Goal: Information Seeking & Learning: Find specific fact

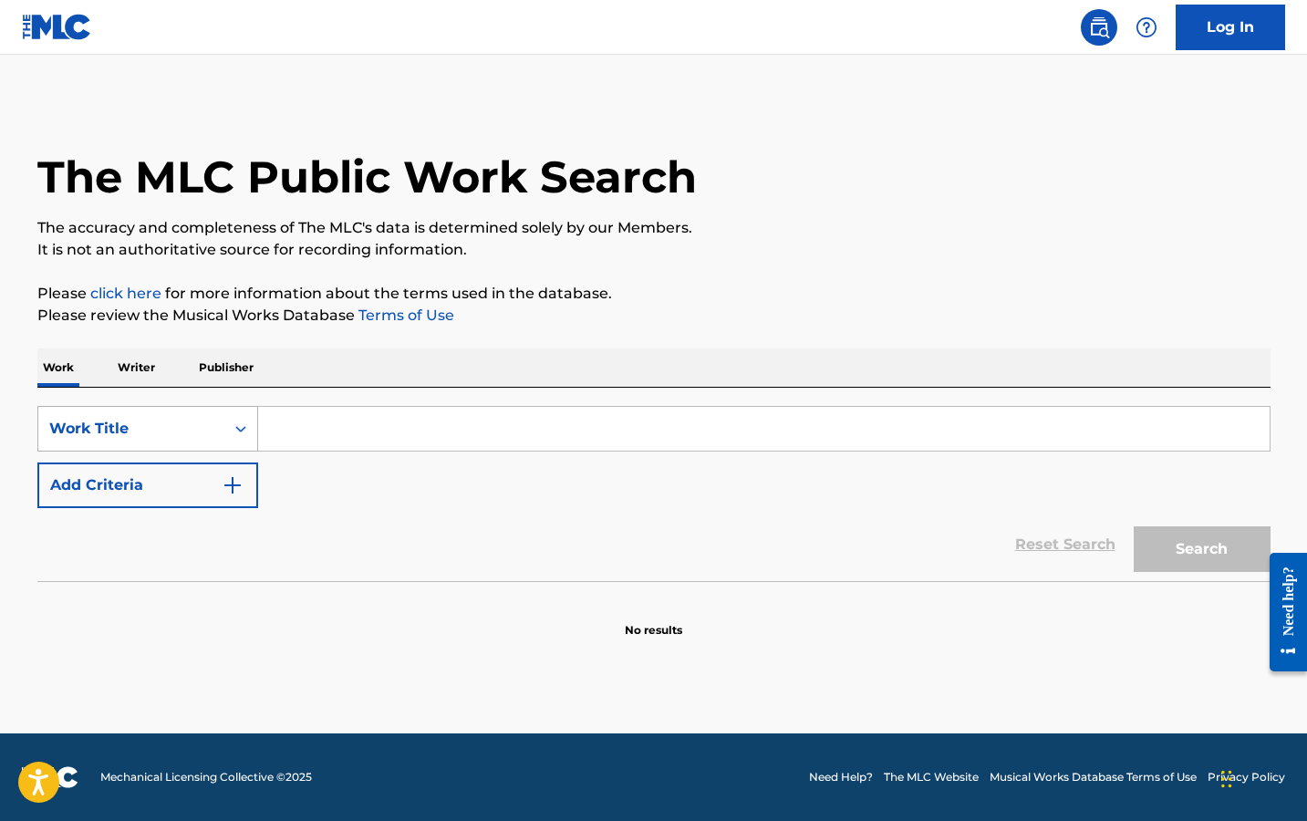
click at [118, 432] on div "Work Title" at bounding box center [131, 429] width 164 height 22
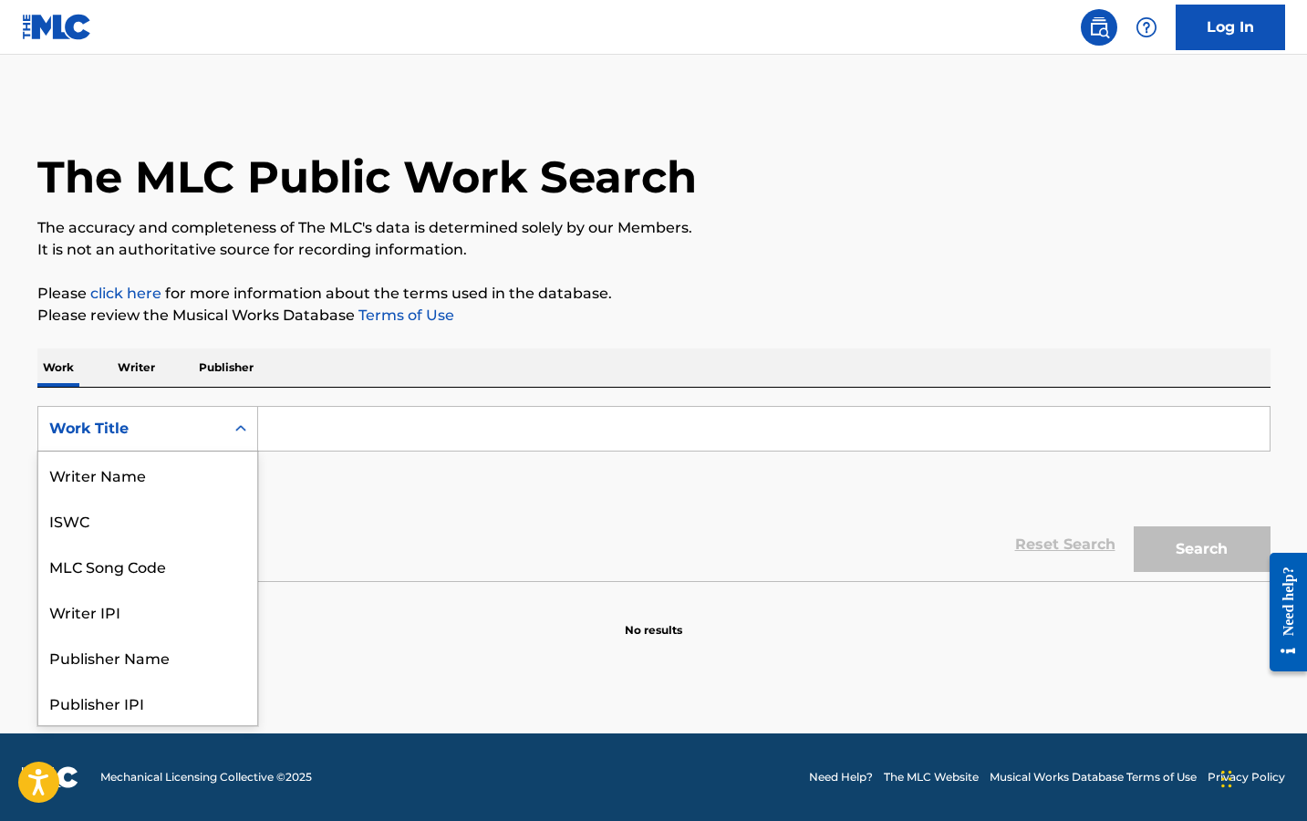
scroll to position [91, 0]
click at [334, 426] on input "Search Form" at bounding box center [763, 429] width 1011 height 44
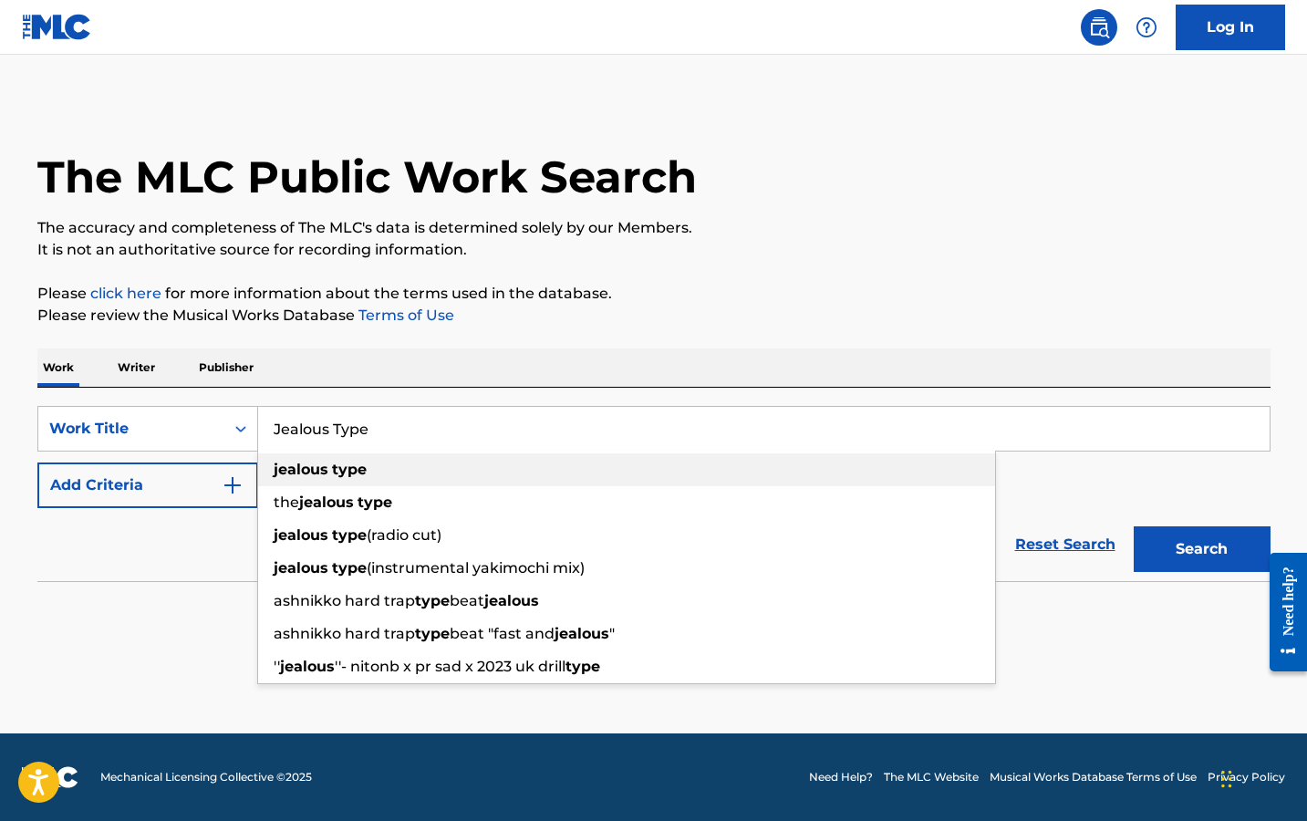
click at [400, 465] on div "jealous type" at bounding box center [626, 469] width 737 height 33
type input "jealous type"
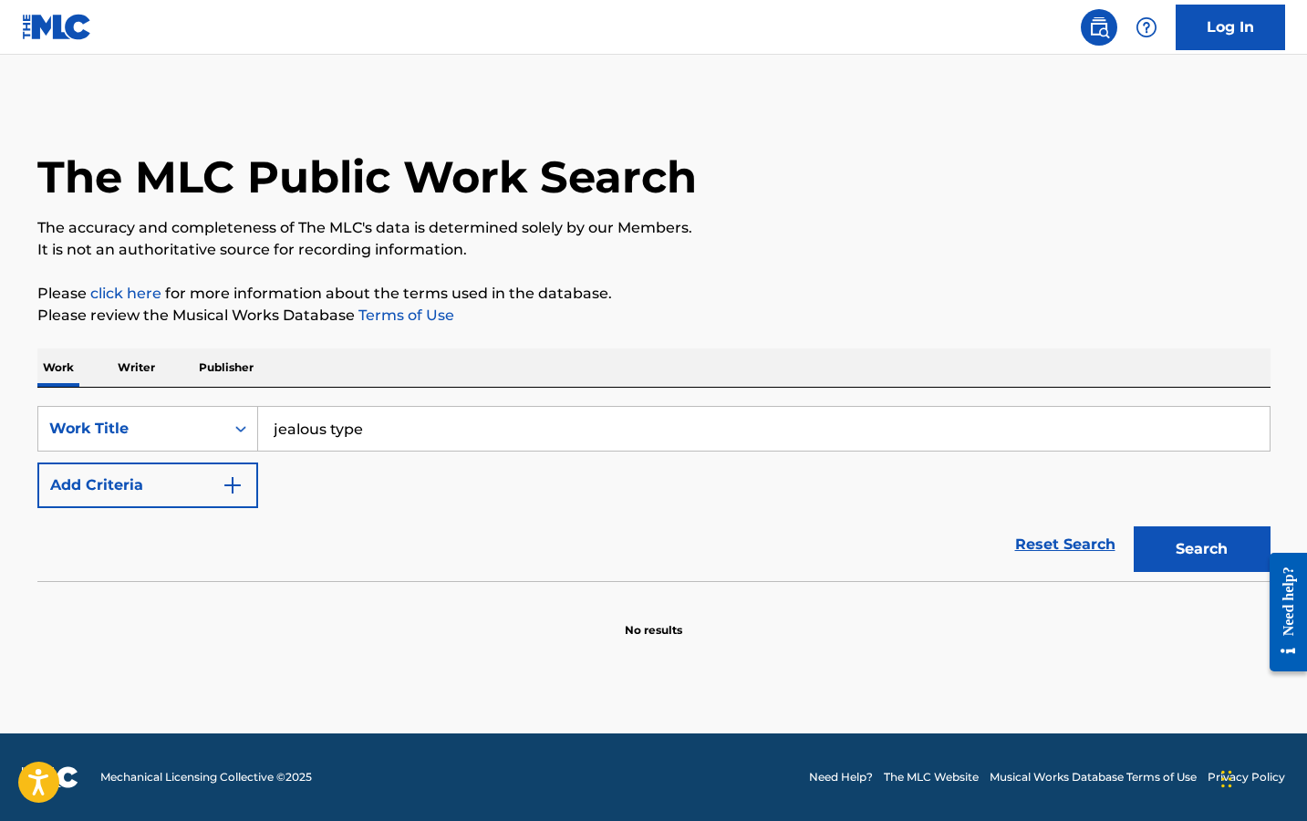
click at [237, 485] on img "Search Form" at bounding box center [233, 485] width 22 height 22
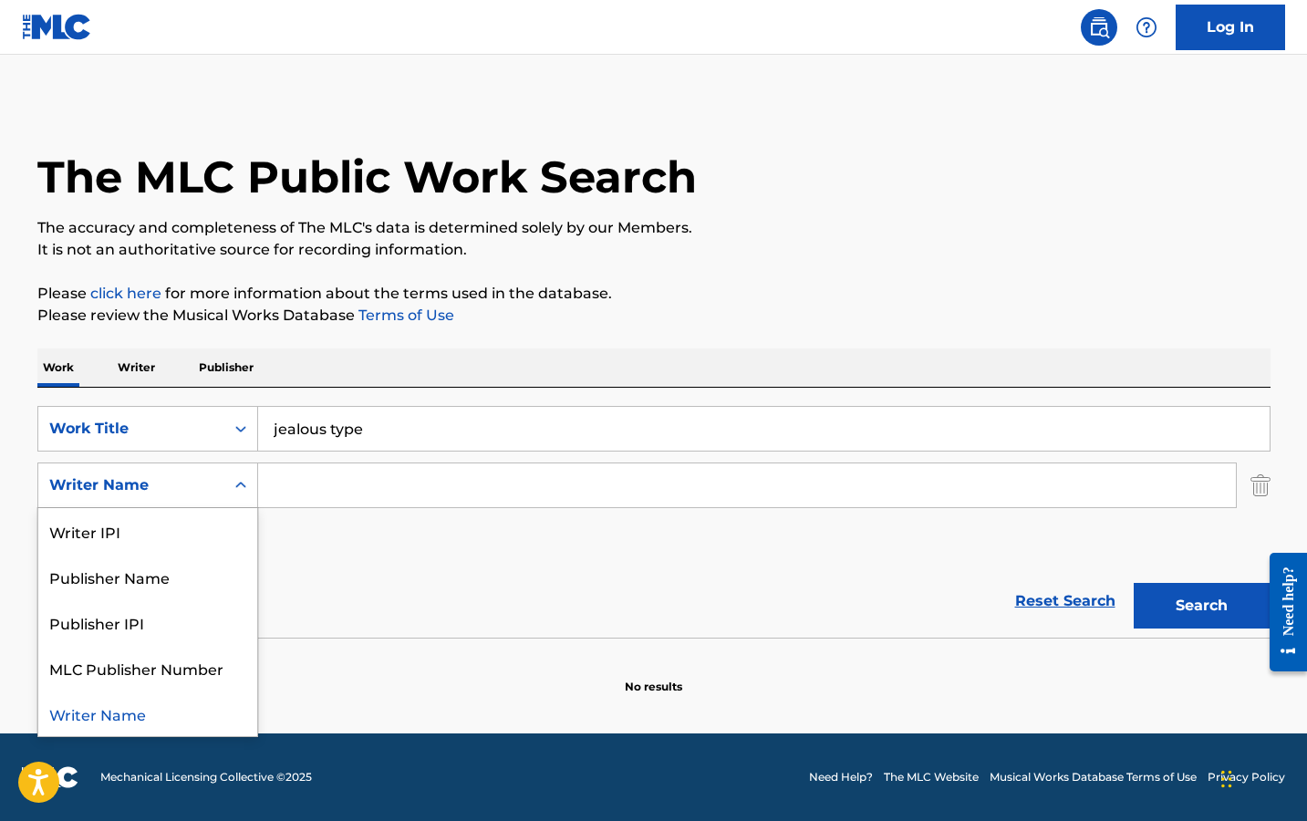
click at [237, 485] on icon "Search Form" at bounding box center [240, 484] width 11 height 6
click at [482, 606] on div "Reset Search Search" at bounding box center [653, 600] width 1233 height 73
click at [183, 479] on div "Writer Name" at bounding box center [131, 485] width 164 height 22
click at [162, 573] on div "Publisher Name" at bounding box center [147, 577] width 219 height 46
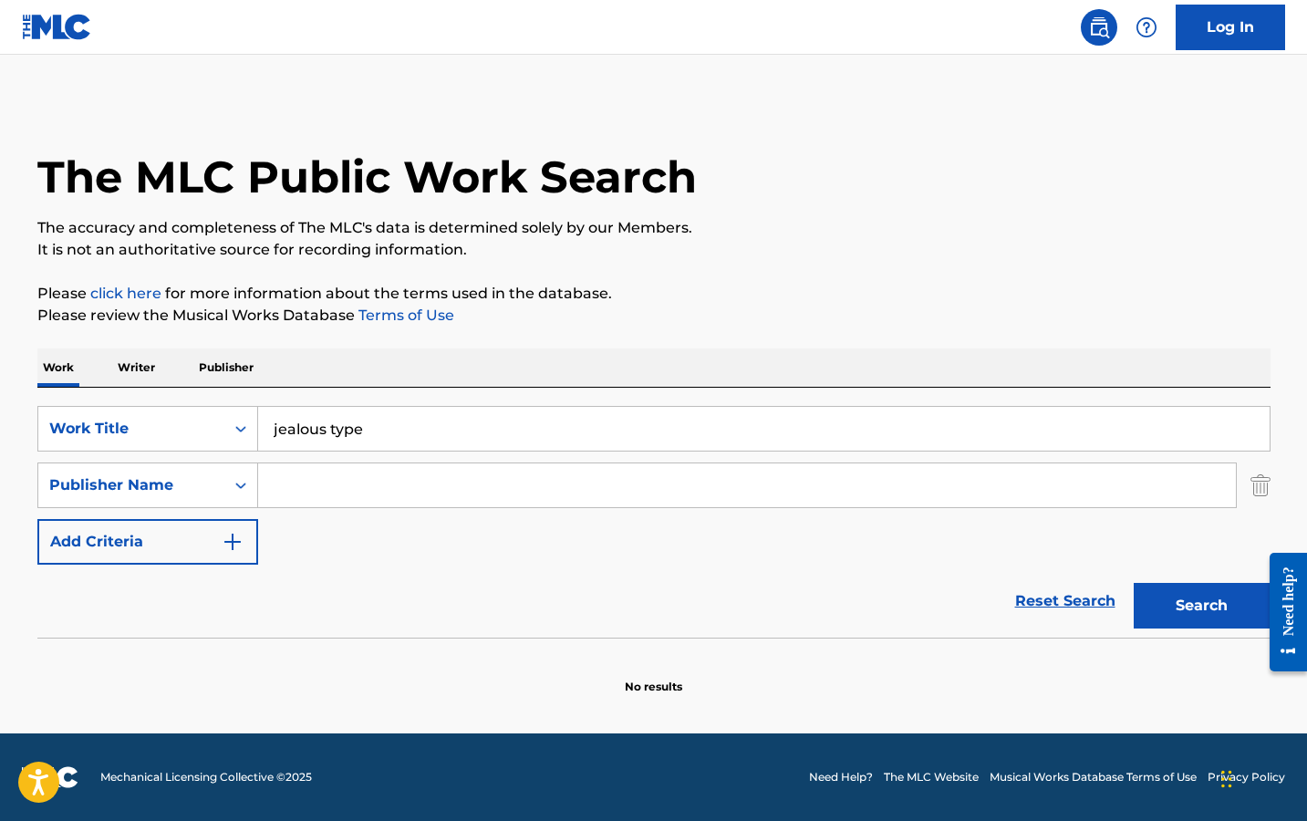
click at [327, 492] on input "Search Form" at bounding box center [747, 485] width 978 height 44
paste input "DOJA CAT MUSIC"
click at [429, 522] on div "doja cat music" at bounding box center [609, 526] width 703 height 33
type input "doja cat music"
click at [472, 569] on div "Reset Search Search" at bounding box center [653, 600] width 1233 height 73
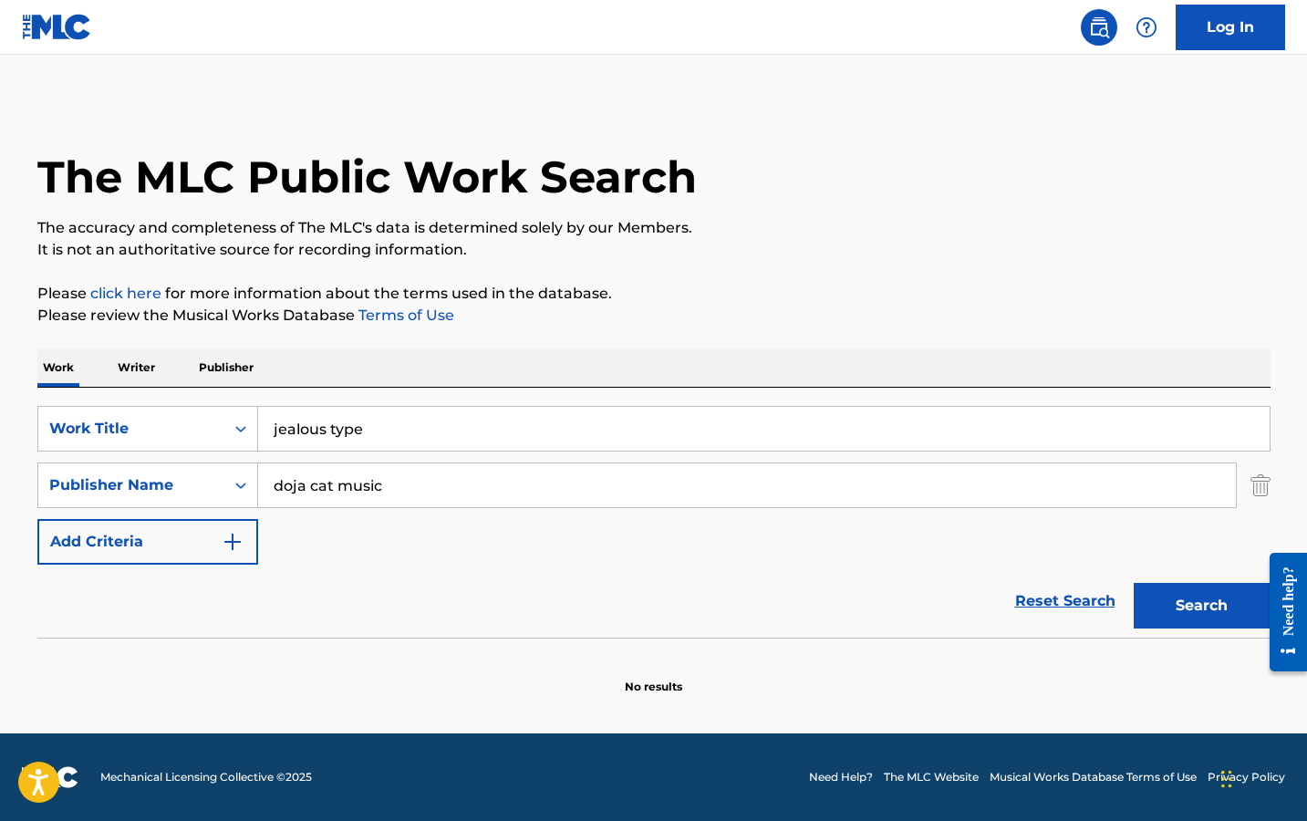
click at [1207, 591] on button "Search" at bounding box center [1202, 606] width 137 height 46
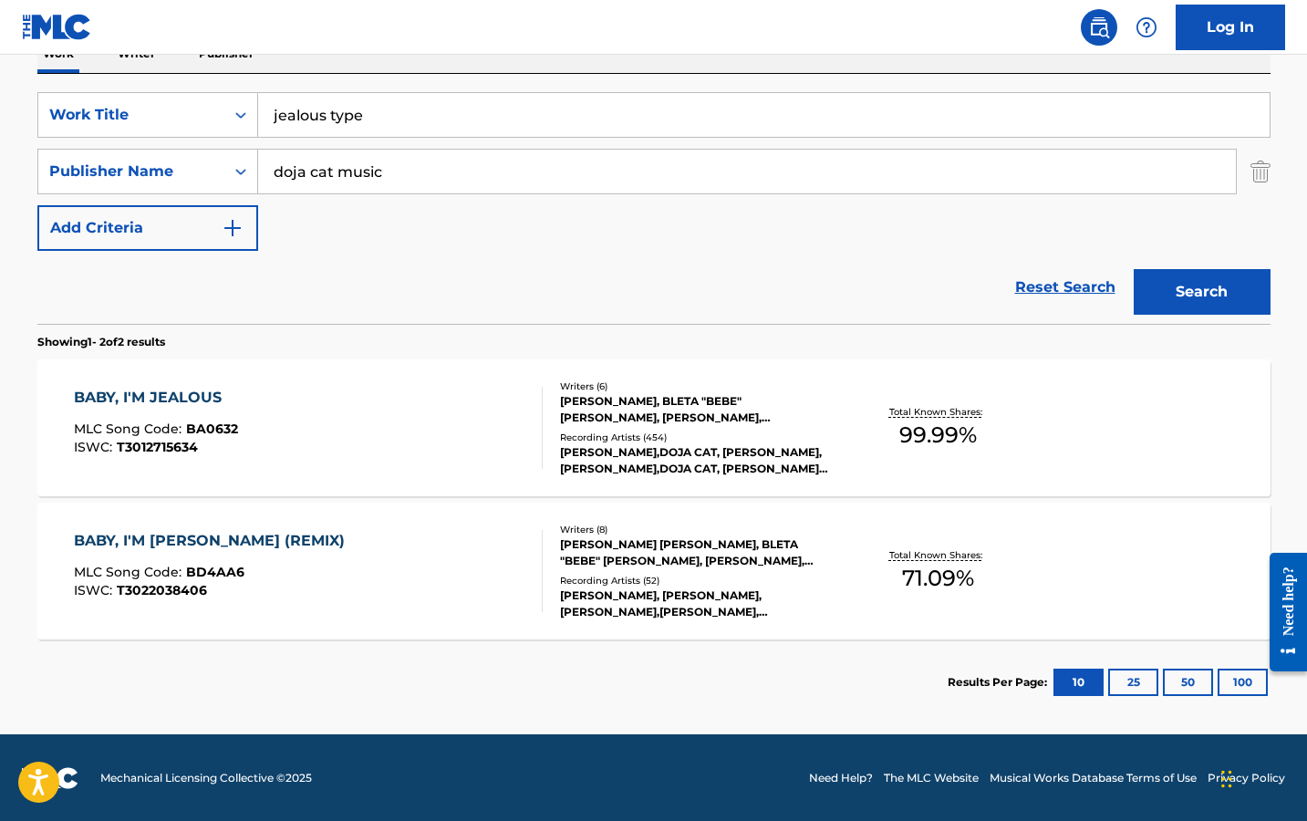
scroll to position [315, 0]
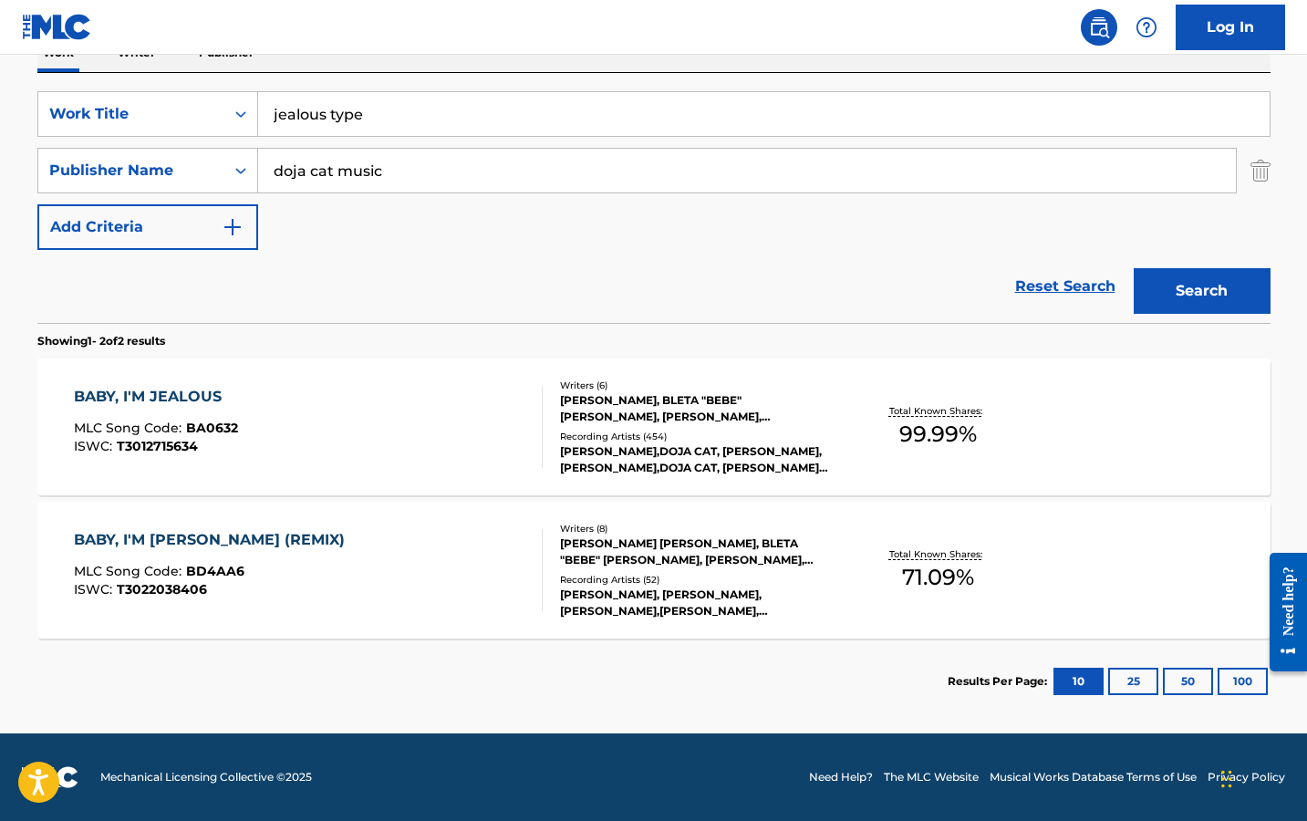
click at [342, 409] on div "BABY, I'M JEALOUS MLC Song Code : BA0632 ISWC : T3012715634" at bounding box center [308, 427] width 469 height 82
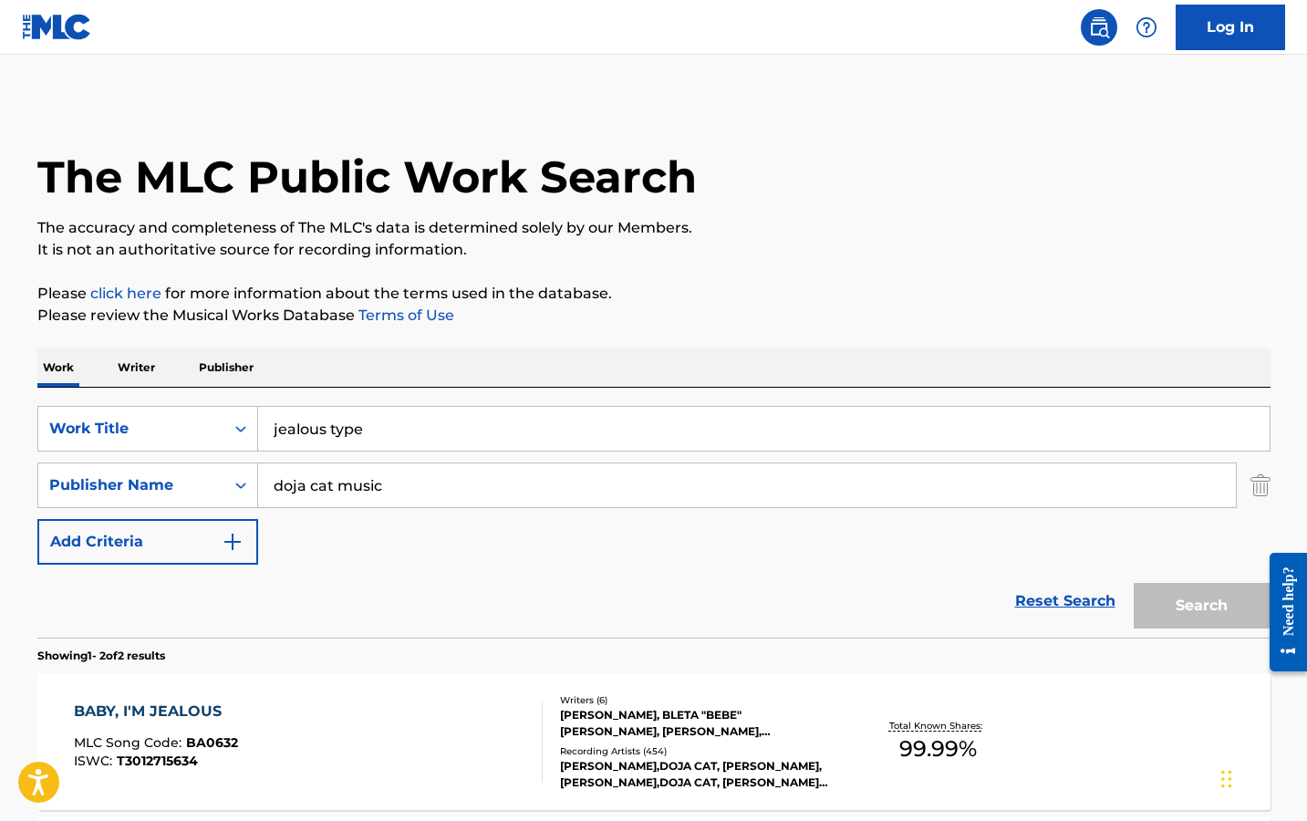
scroll to position [211, 0]
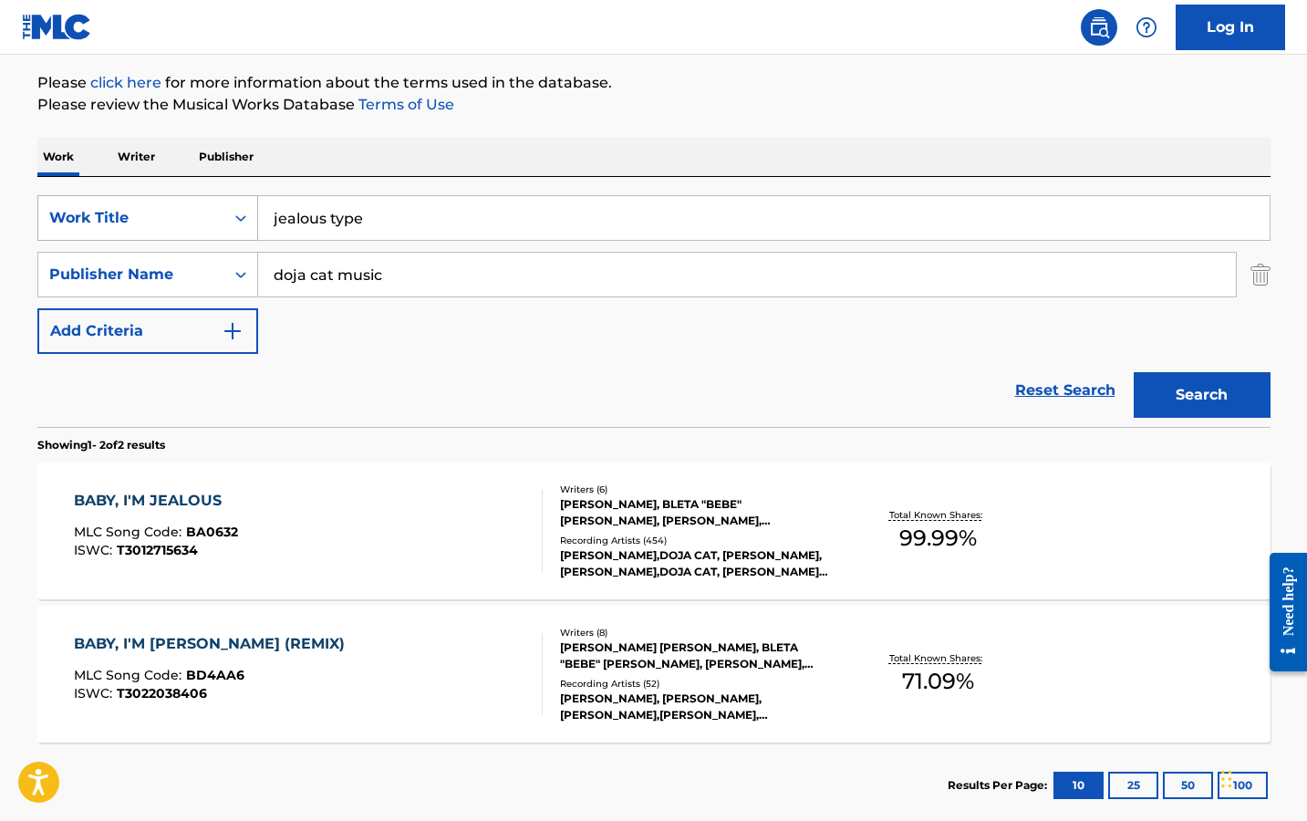
drag, startPoint x: 427, startPoint y: 223, endPoint x: 90, endPoint y: 223, distance: 336.5
click at [90, 223] on div "SearchWithCriteriae35a6847-f10b-4fc1-9be3-32b8dd7411af Work Title jealous type" at bounding box center [653, 218] width 1233 height 46
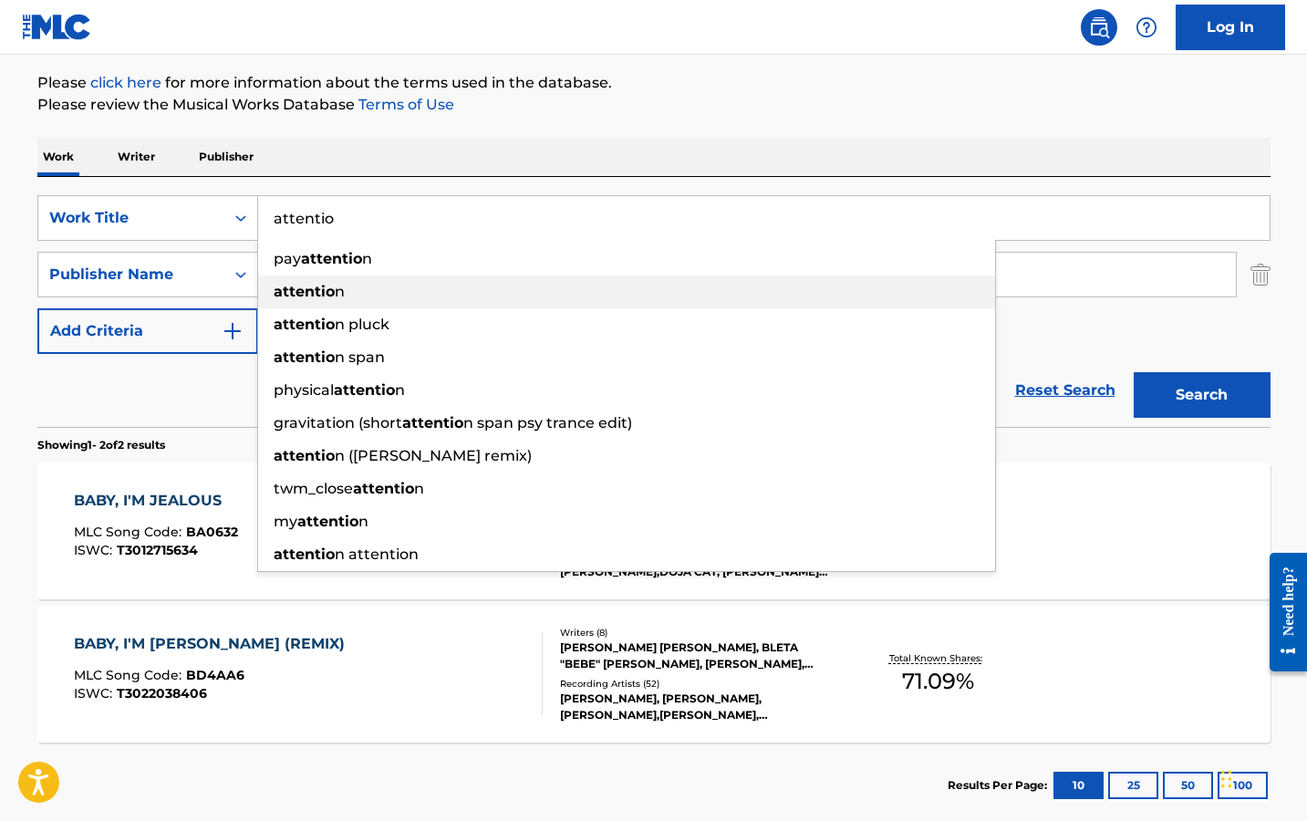
click at [288, 298] on strong "attentio" at bounding box center [304, 291] width 61 height 17
type input "attention"
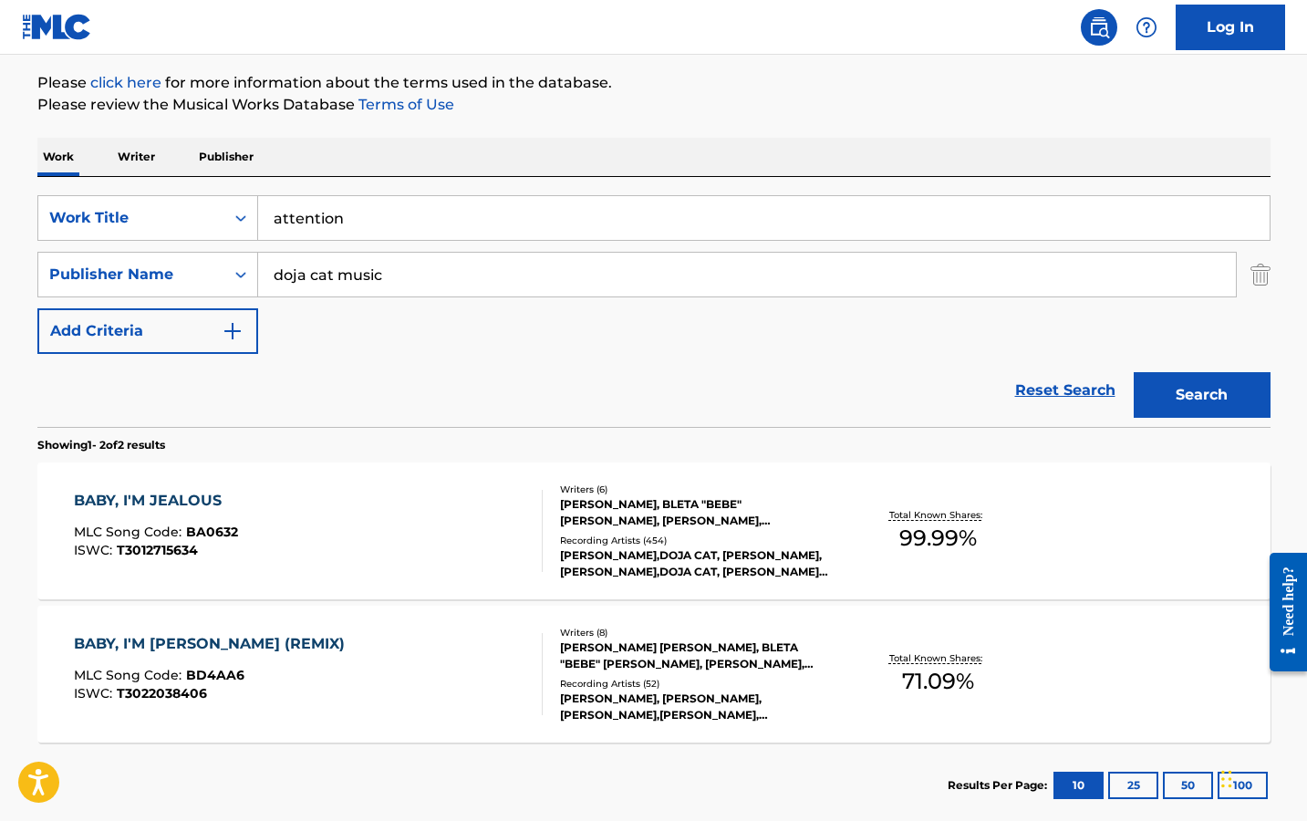
click at [488, 156] on div "Work Writer Publisher" at bounding box center [653, 157] width 1233 height 38
drag, startPoint x: 414, startPoint y: 274, endPoint x: 62, endPoint y: 274, distance: 352.0
click at [62, 274] on div "SearchWithCriteria7c3d84c7-c784-4831-ab11-5d484f080a36 Publisher Name doja cat …" at bounding box center [653, 275] width 1233 height 46
paste input "[PERSON_NAME] PUBLISHING"
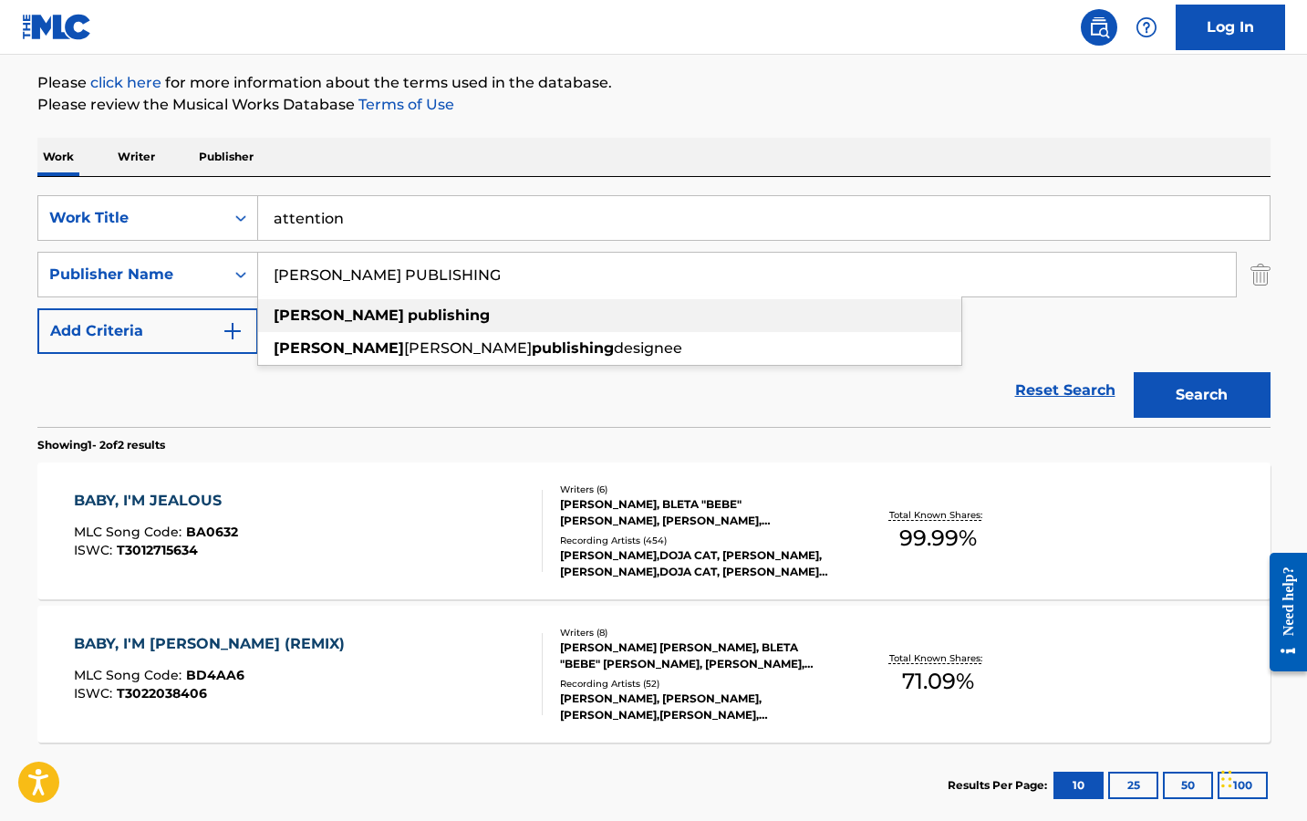
click at [313, 316] on strong "[PERSON_NAME]" at bounding box center [339, 314] width 130 height 17
type input "[PERSON_NAME] publishing"
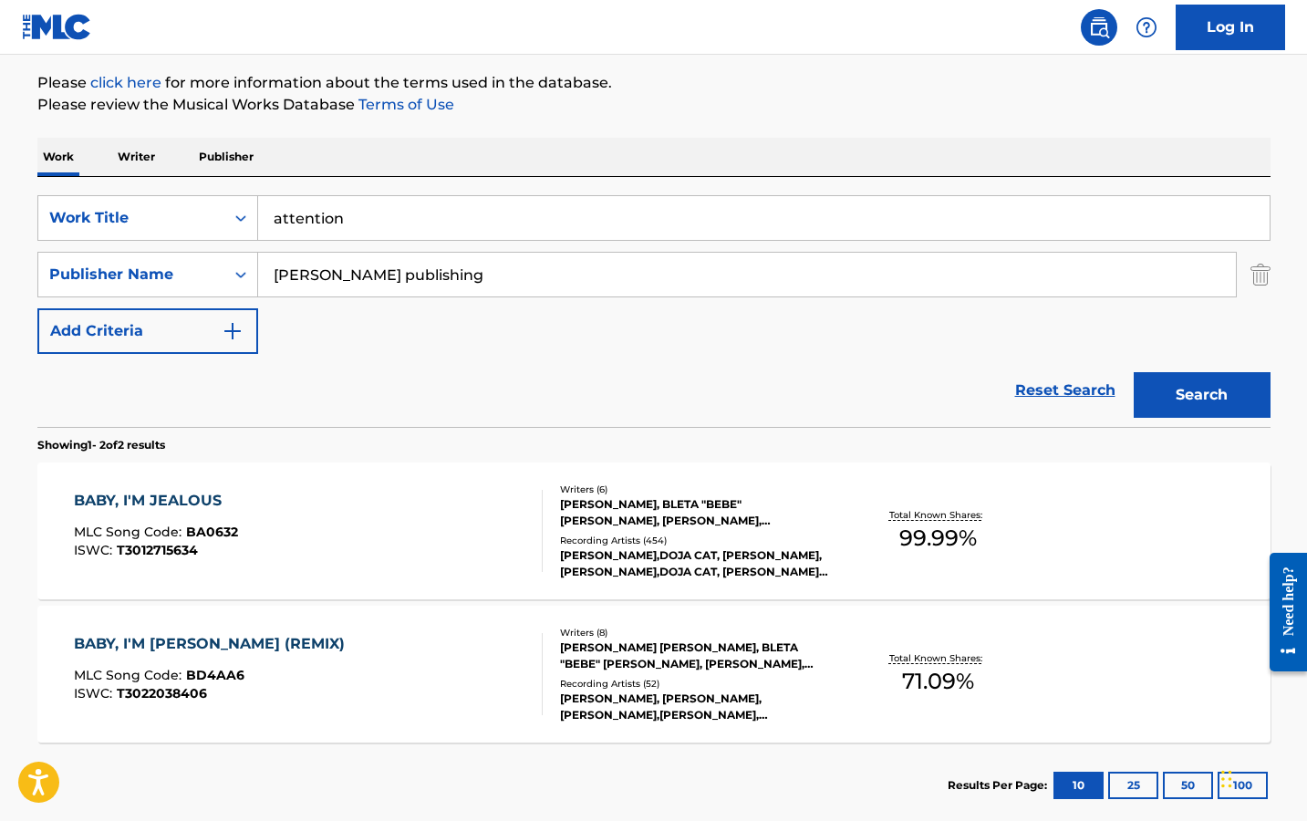
click at [1171, 391] on button "Search" at bounding box center [1202, 395] width 137 height 46
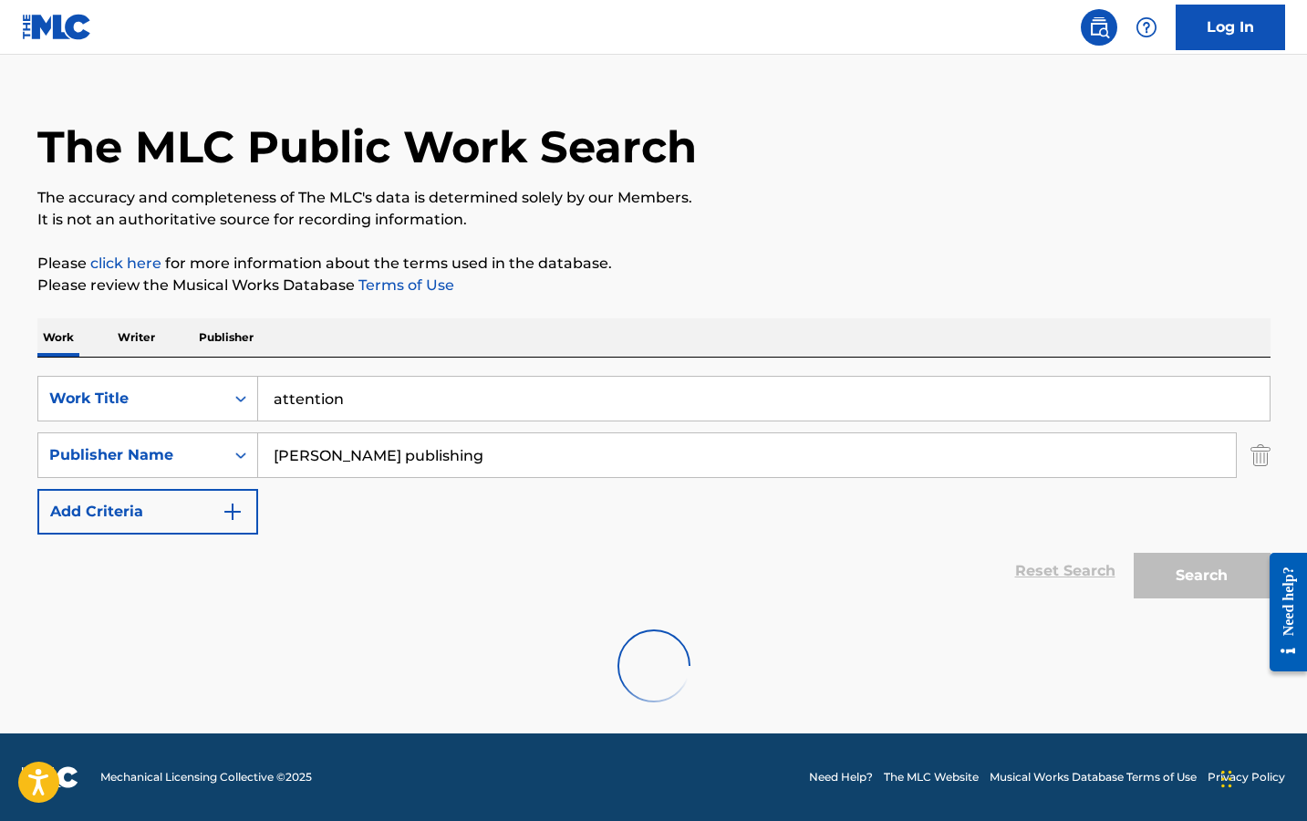
scroll to position [0, 0]
